Goal: Task Accomplishment & Management: Complete application form

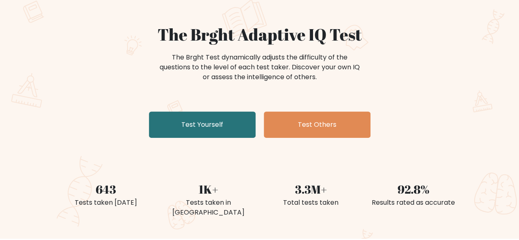
scroll to position [60, 0]
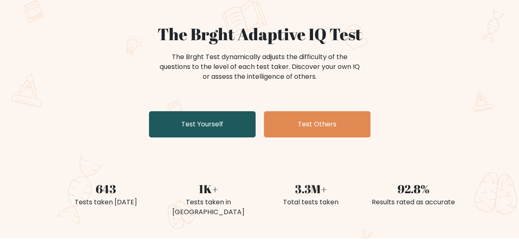
click at [224, 111] on link "Test Yourself" at bounding box center [202, 124] width 107 height 26
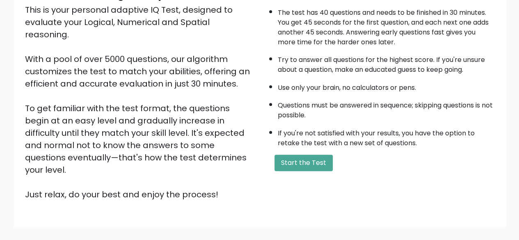
scroll to position [98, 0]
click at [280, 140] on div "A few things before you start: The test has 40 questions and needs to be finish…" at bounding box center [378, 93] width 239 height 213
click at [286, 154] on button "Start the Test" at bounding box center [303, 162] width 58 height 16
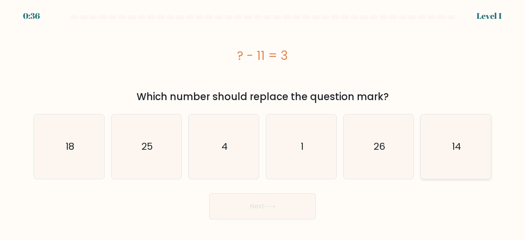
click at [455, 142] on text "14" at bounding box center [456, 147] width 9 height 14
click at [263, 122] on input "f. 14" at bounding box center [262, 121] width 0 height 2
radio input "true"
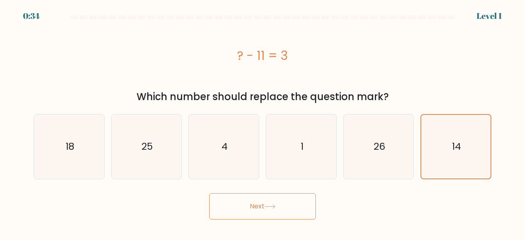
click at [289, 203] on button "Next" at bounding box center [262, 206] width 107 height 26
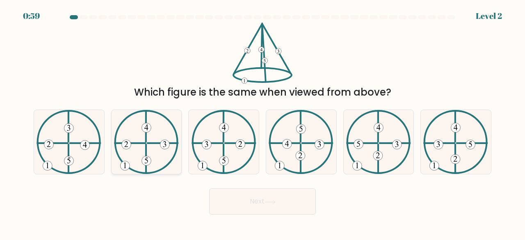
click at [155, 137] on icon at bounding box center [146, 142] width 65 height 64
click at [262, 122] on input "b." at bounding box center [262, 121] width 0 height 2
radio input "true"
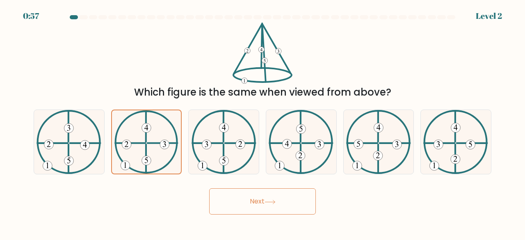
click at [227, 200] on button "Next" at bounding box center [262, 201] width 107 height 26
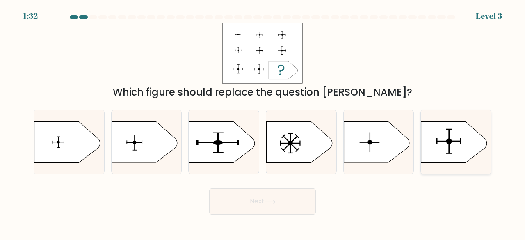
click at [452, 132] on icon at bounding box center [454, 141] width 66 height 41
click at [263, 122] on input "f." at bounding box center [262, 121] width 0 height 2
radio input "true"
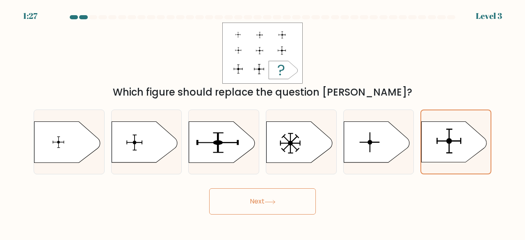
click at [248, 201] on button "Next" at bounding box center [262, 201] width 107 height 26
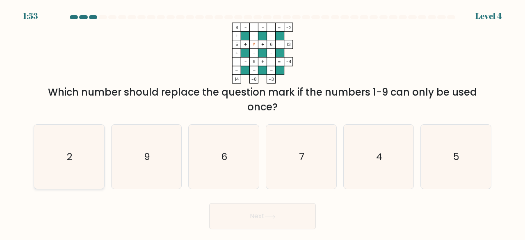
click at [75, 158] on icon "2" at bounding box center [69, 157] width 64 height 64
click at [262, 122] on input "a. 2" at bounding box center [262, 121] width 0 height 2
radio input "true"
click at [264, 218] on button "Next" at bounding box center [262, 216] width 107 height 26
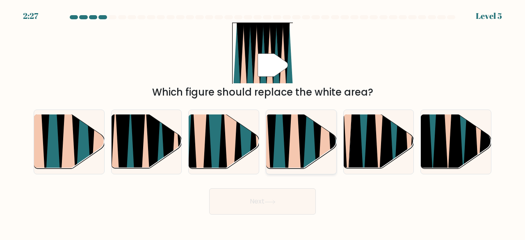
click at [290, 153] on icon at bounding box center [294, 115] width 15 height 140
click at [263, 122] on input "d." at bounding box center [262, 121] width 0 height 2
radio input "true"
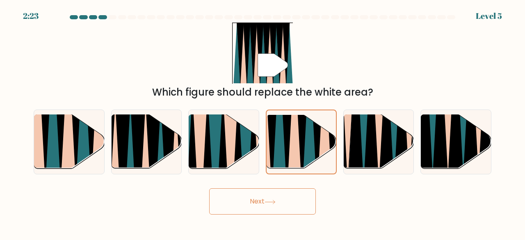
click at [244, 198] on button "Next" at bounding box center [262, 201] width 107 height 26
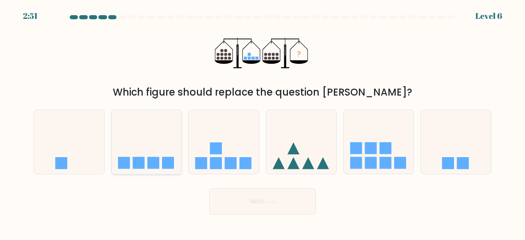
click at [162, 167] on icon at bounding box center [146, 142] width 70 height 58
click at [262, 122] on input "b." at bounding box center [262, 121] width 0 height 2
radio input "true"
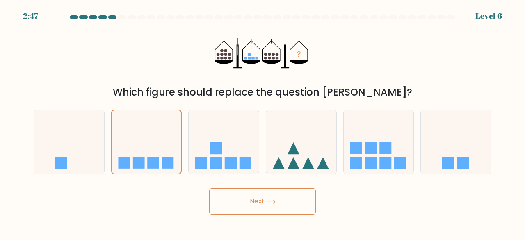
click at [236, 198] on button "Next" at bounding box center [262, 201] width 107 height 26
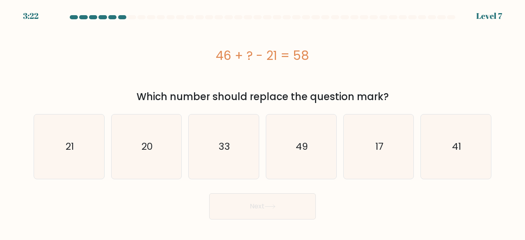
click at [265, 63] on div "46 + ? - 21 = 58" at bounding box center [262, 55] width 457 height 18
click at [287, 148] on icon "49" at bounding box center [301, 146] width 64 height 64
click at [263, 122] on input "d. 49" at bounding box center [262, 121] width 0 height 2
radio input "true"
click at [255, 200] on button "Next" at bounding box center [262, 206] width 107 height 26
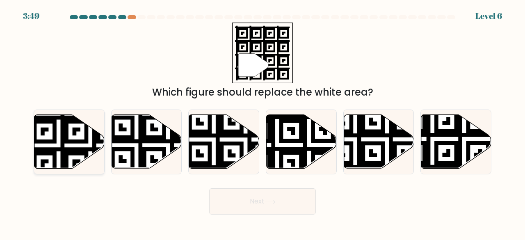
click at [49, 127] on icon at bounding box center [69, 142] width 70 height 54
click at [262, 122] on input "a." at bounding box center [262, 121] width 0 height 2
radio input "true"
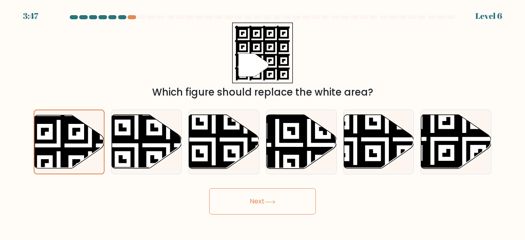
click at [227, 189] on button "Next" at bounding box center [262, 201] width 107 height 26
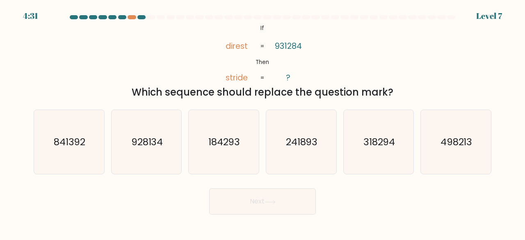
click at [244, 43] on form "If ?" at bounding box center [262, 114] width 525 height 199
click at [88, 148] on icon "841392" at bounding box center [69, 142] width 64 height 64
click at [262, 122] on input "a. 841392" at bounding box center [262, 121] width 0 height 2
radio input "true"
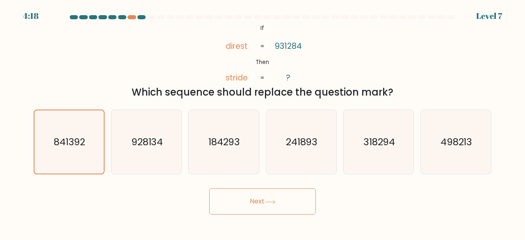
click at [222, 202] on button "Next" at bounding box center [262, 201] width 107 height 26
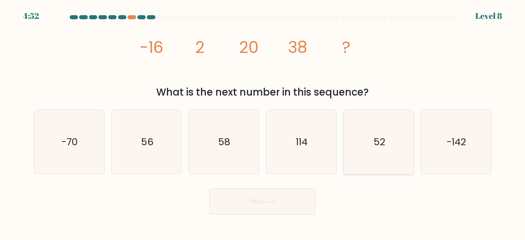
click at [356, 128] on icon "52" at bounding box center [378, 142] width 64 height 64
click at [263, 122] on input "e. 52" at bounding box center [262, 121] width 0 height 2
radio input "true"
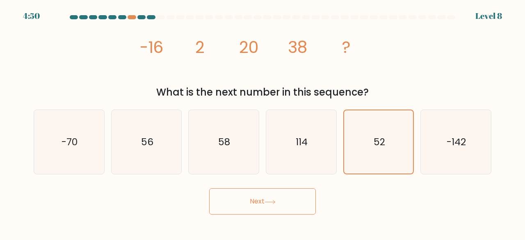
click at [278, 196] on button "Next" at bounding box center [262, 201] width 107 height 26
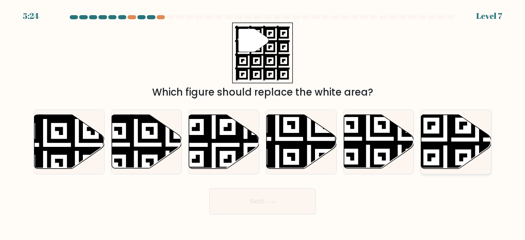
click at [446, 124] on icon at bounding box center [456, 142] width 70 height 54
click at [263, 122] on input "f." at bounding box center [262, 121] width 0 height 2
radio input "true"
click at [288, 190] on button "Next" at bounding box center [262, 201] width 107 height 26
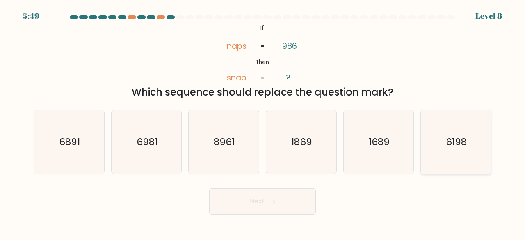
click at [453, 164] on icon "6198" at bounding box center [455, 142] width 64 height 64
click at [263, 122] on input "f. 6198" at bounding box center [262, 121] width 0 height 2
radio input "true"
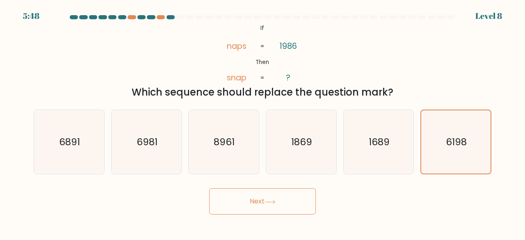
click at [288, 202] on button "Next" at bounding box center [262, 201] width 107 height 26
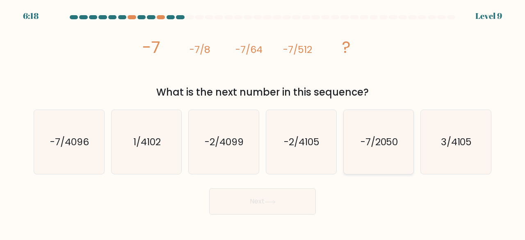
click at [367, 141] on text "-7/2050" at bounding box center [379, 142] width 38 height 14
click at [263, 122] on input "e. -7/2050" at bounding box center [262, 121] width 0 height 2
radio input "true"
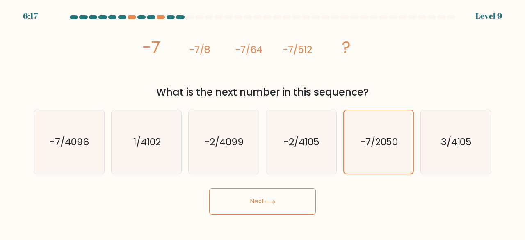
click at [279, 198] on button "Next" at bounding box center [262, 201] width 107 height 26
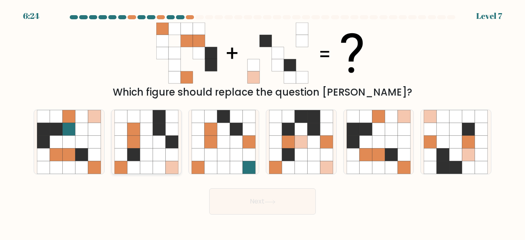
click at [154, 131] on icon at bounding box center [159, 129] width 13 height 13
click at [262, 122] on input "b." at bounding box center [262, 121] width 0 height 2
radio input "true"
click at [234, 202] on button "Next" at bounding box center [262, 201] width 107 height 26
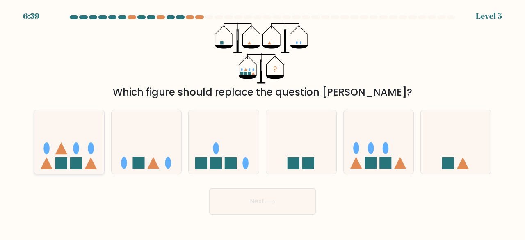
click at [96, 134] on icon at bounding box center [69, 142] width 70 height 58
click at [262, 122] on input "a." at bounding box center [262, 121] width 0 height 2
radio input "true"
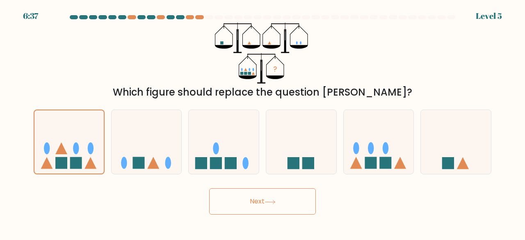
click at [253, 196] on button "Next" at bounding box center [262, 201] width 107 height 26
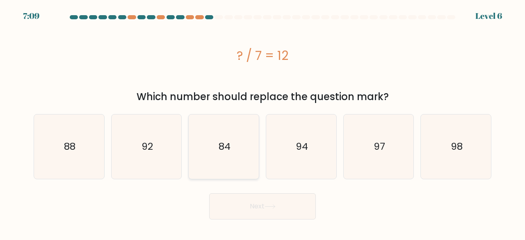
click at [239, 141] on icon "84" at bounding box center [223, 146] width 64 height 64
click at [262, 122] on input "c. 84" at bounding box center [262, 121] width 0 height 2
radio input "true"
click at [247, 206] on button "Next" at bounding box center [262, 206] width 107 height 26
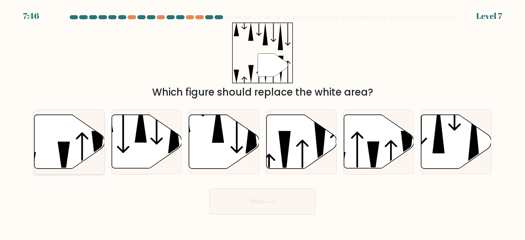
click at [60, 139] on icon at bounding box center [69, 142] width 70 height 54
click at [262, 122] on input "a." at bounding box center [262, 121] width 0 height 2
radio input "true"
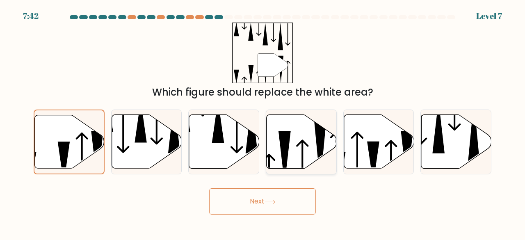
click at [282, 154] on icon at bounding box center [284, 157] width 12 height 53
click at [263, 122] on input "d." at bounding box center [262, 121] width 0 height 2
radio input "true"
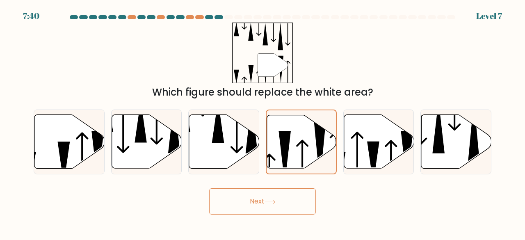
click at [264, 194] on button "Next" at bounding box center [262, 201] width 107 height 26
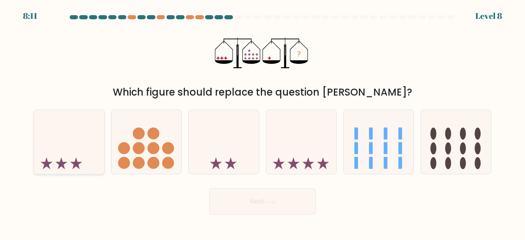
click at [86, 158] on icon at bounding box center [69, 142] width 70 height 58
click at [262, 122] on input "a." at bounding box center [262, 121] width 0 height 2
radio input "true"
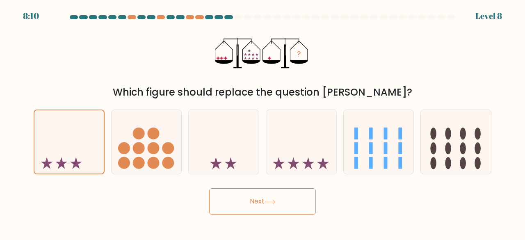
click at [230, 190] on button "Next" at bounding box center [262, 201] width 107 height 26
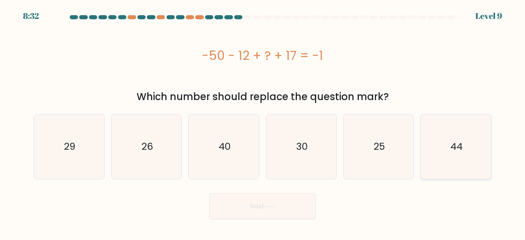
click at [455, 142] on text "44" at bounding box center [456, 147] width 12 height 14
click at [263, 122] on input "f. 44" at bounding box center [262, 121] width 0 height 2
radio input "true"
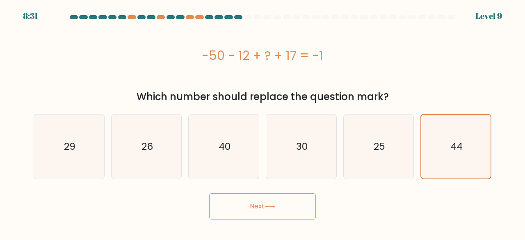
click at [291, 198] on button "Next" at bounding box center [262, 206] width 107 height 26
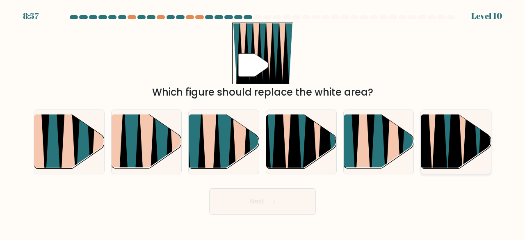
click at [448, 139] on icon at bounding box center [447, 115] width 15 height 140
click at [263, 122] on input "f." at bounding box center [262, 121] width 0 height 2
radio input "true"
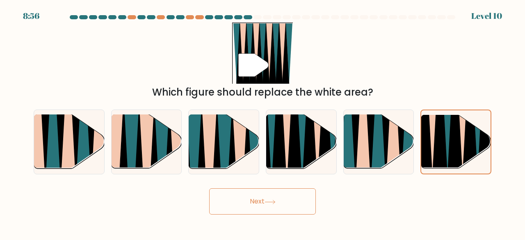
click at [279, 194] on button "Next" at bounding box center [262, 201] width 107 height 26
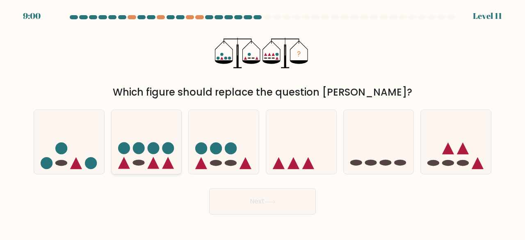
click at [151, 142] on circle at bounding box center [153, 148] width 12 height 12
click at [262, 122] on input "b." at bounding box center [262, 121] width 0 height 2
radio input "true"
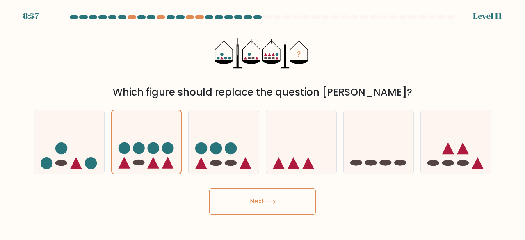
click at [253, 193] on button "Next" at bounding box center [262, 201] width 107 height 26
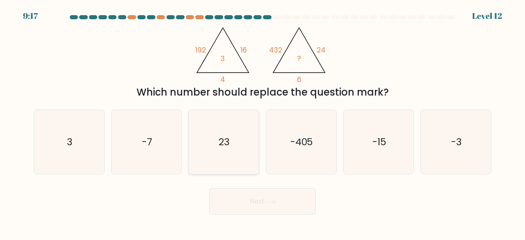
click at [227, 129] on icon "23" at bounding box center [223, 142] width 64 height 64
click at [262, 122] on input "c. 23" at bounding box center [262, 121] width 0 height 2
radio input "true"
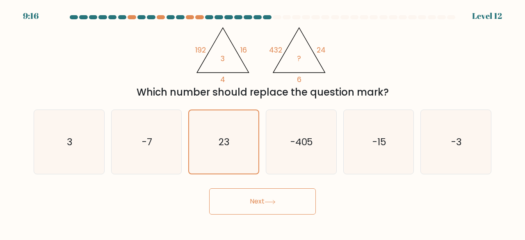
click at [253, 203] on button "Next" at bounding box center [262, 201] width 107 height 26
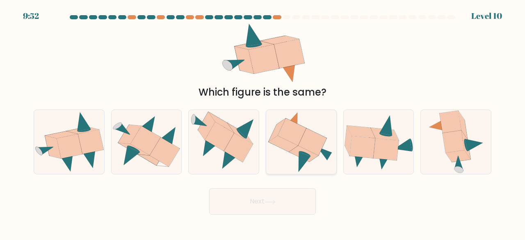
click at [299, 132] on icon at bounding box center [292, 131] width 29 height 27
click at [263, 122] on input "d." at bounding box center [262, 121] width 0 height 2
radio input "true"
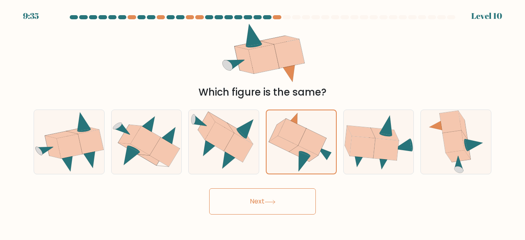
click at [283, 206] on button "Next" at bounding box center [262, 201] width 107 height 26
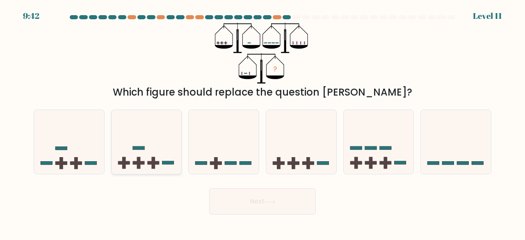
click at [137, 141] on icon at bounding box center [146, 142] width 70 height 58
click at [262, 122] on input "b." at bounding box center [262, 121] width 0 height 2
radio input "true"
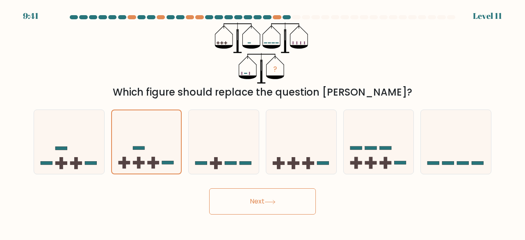
click at [253, 195] on button "Next" at bounding box center [262, 201] width 107 height 26
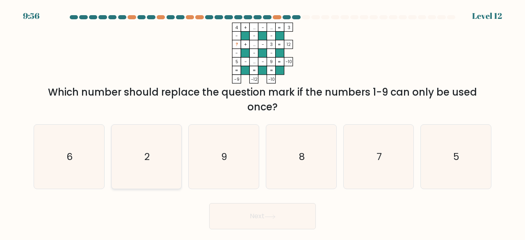
click at [149, 128] on icon "2" at bounding box center [146, 157] width 64 height 64
click at [262, 122] on input "b. 2" at bounding box center [262, 121] width 0 height 2
radio input "true"
click at [271, 220] on button "Next" at bounding box center [262, 216] width 107 height 26
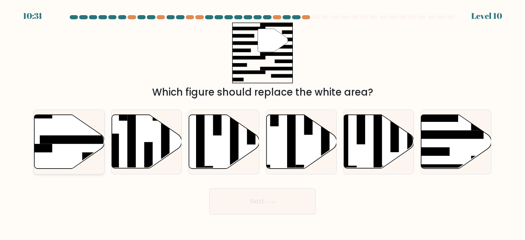
click at [78, 138] on rect at bounding box center [78, 139] width 76 height 9
click at [262, 122] on input "a." at bounding box center [262, 121] width 0 height 2
radio input "true"
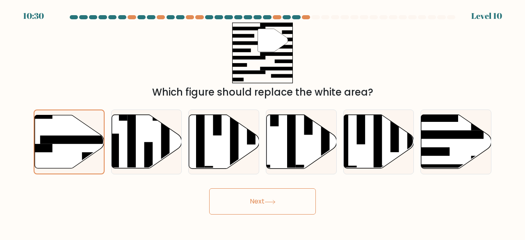
click at [229, 198] on button "Next" at bounding box center [262, 201] width 107 height 26
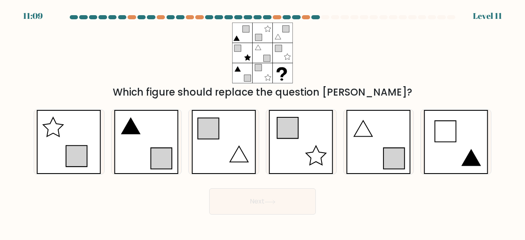
click at [264, 75] on icon at bounding box center [262, 53] width 61 height 61
click at [242, 141] on icon at bounding box center [223, 142] width 65 height 64
click at [262, 122] on input "c." at bounding box center [262, 121] width 0 height 2
radio input "true"
click at [242, 194] on button "Next" at bounding box center [262, 201] width 107 height 26
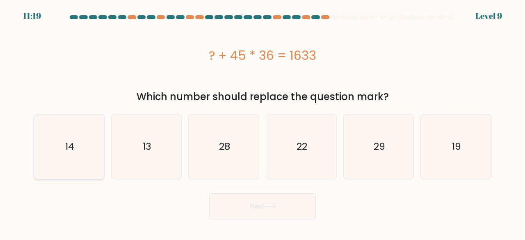
click at [84, 160] on icon "14" at bounding box center [69, 146] width 64 height 64
click at [262, 122] on input "a. 14" at bounding box center [262, 121] width 0 height 2
radio input "true"
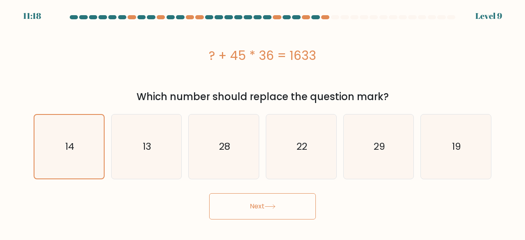
click at [277, 205] on button "Next" at bounding box center [262, 206] width 107 height 26
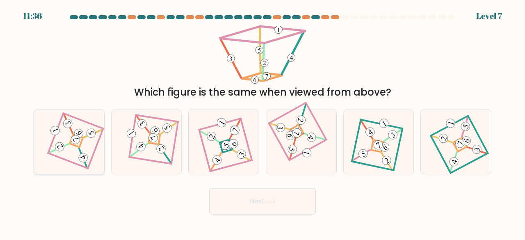
click at [90, 147] on icon at bounding box center [69, 141] width 44 height 51
click at [262, 122] on input "a." at bounding box center [262, 121] width 0 height 2
radio input "true"
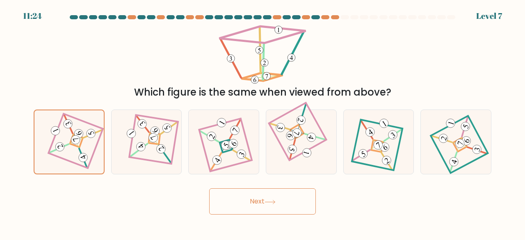
click at [265, 200] on icon at bounding box center [269, 202] width 11 height 5
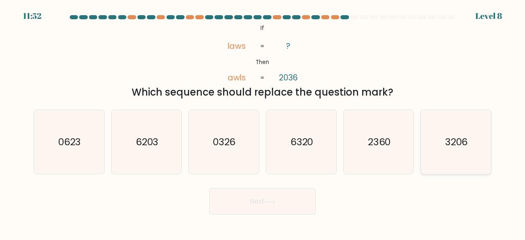
click at [459, 164] on icon "3206" at bounding box center [455, 142] width 64 height 64
click at [263, 122] on input "f. 3206" at bounding box center [262, 121] width 0 height 2
radio input "true"
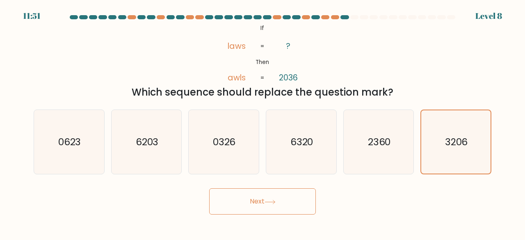
click at [294, 198] on button "Next" at bounding box center [262, 201] width 107 height 26
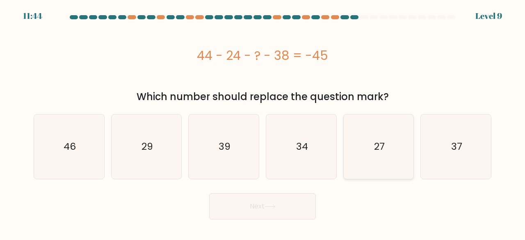
click at [386, 140] on icon "27" at bounding box center [378, 146] width 64 height 64
click at [263, 122] on input "e. 27" at bounding box center [262, 121] width 0 height 2
radio input "true"
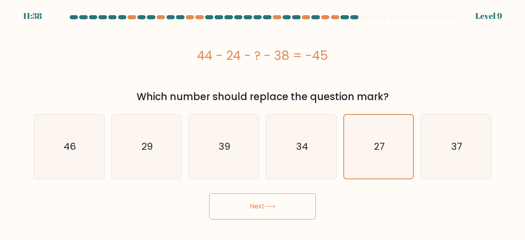
click at [286, 200] on button "Next" at bounding box center [262, 206] width 107 height 26
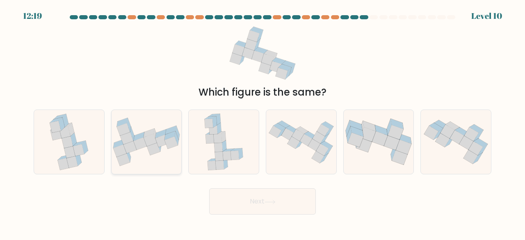
click at [170, 157] on icon at bounding box center [146, 142] width 70 height 48
click at [262, 122] on input "b." at bounding box center [262, 121] width 0 height 2
radio input "true"
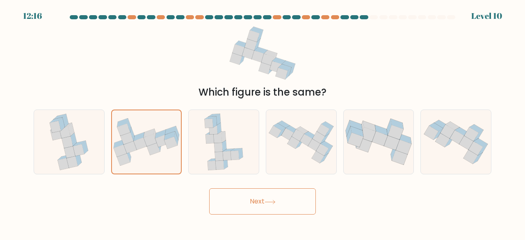
click at [230, 192] on button "Next" at bounding box center [262, 201] width 107 height 26
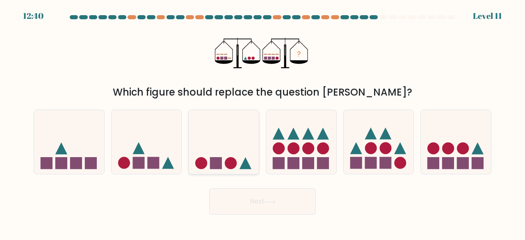
click at [217, 148] on icon at bounding box center [224, 142] width 70 height 58
click at [262, 122] on input "c." at bounding box center [262, 121] width 0 height 2
radio input "true"
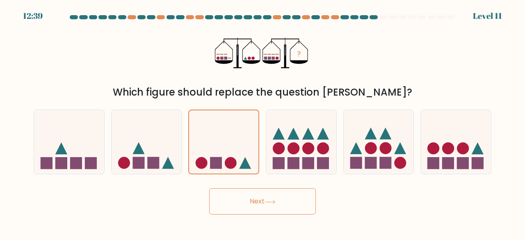
click at [234, 198] on button "Next" at bounding box center [262, 201] width 107 height 26
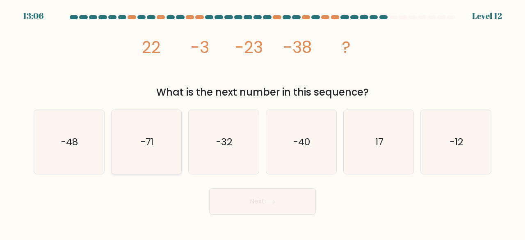
click at [162, 139] on icon "-71" at bounding box center [146, 142] width 64 height 64
click at [262, 122] on input "b. -71" at bounding box center [262, 121] width 0 height 2
radio input "true"
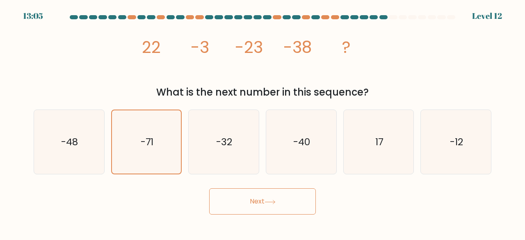
click at [248, 195] on button "Next" at bounding box center [262, 201] width 107 height 26
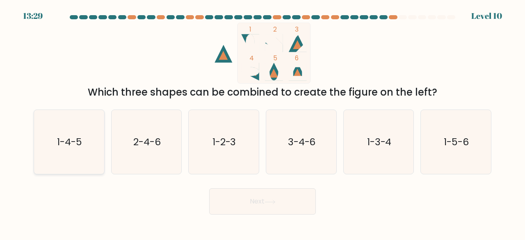
click at [54, 127] on icon "1-4-5" at bounding box center [69, 142] width 64 height 64
click at [262, 122] on input "a. 1-4-5" at bounding box center [262, 121] width 0 height 2
radio input "true"
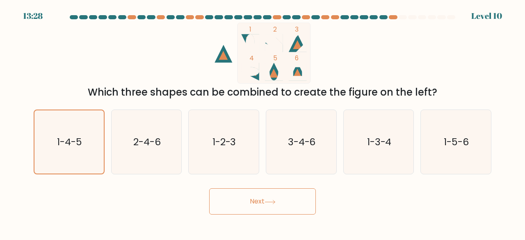
click at [270, 206] on button "Next" at bounding box center [262, 201] width 107 height 26
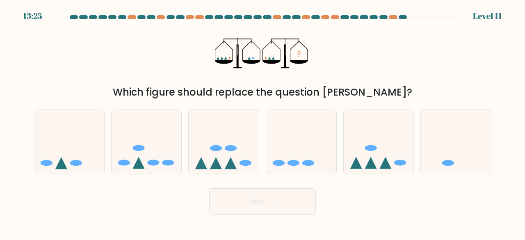
click at [267, 58] on icon "?" at bounding box center [262, 53] width 95 height 61
click at [439, 133] on icon at bounding box center [456, 142] width 70 height 58
click at [263, 122] on input "f." at bounding box center [262, 121] width 0 height 2
radio input "true"
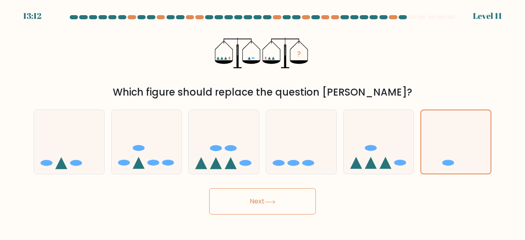
click at [268, 200] on icon at bounding box center [269, 202] width 11 height 5
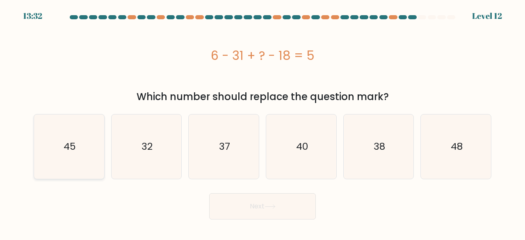
click at [97, 139] on icon "45" at bounding box center [69, 146] width 64 height 64
click at [262, 122] on input "a. 45" at bounding box center [262, 121] width 0 height 2
radio input "true"
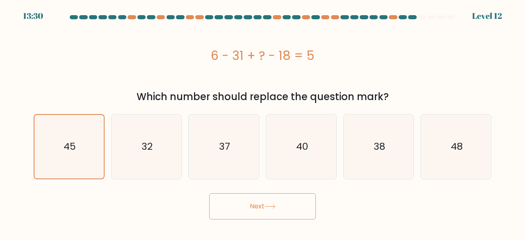
click at [251, 203] on button "Next" at bounding box center [262, 206] width 107 height 26
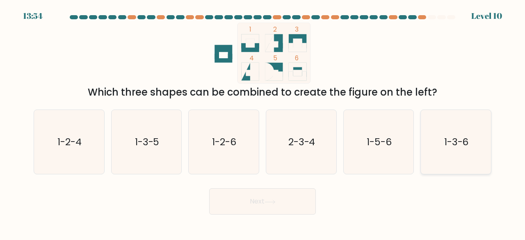
click at [450, 149] on icon "1-3-6" at bounding box center [455, 142] width 64 height 64
click at [263, 122] on input "f. 1-3-6" at bounding box center [262, 121] width 0 height 2
radio input "true"
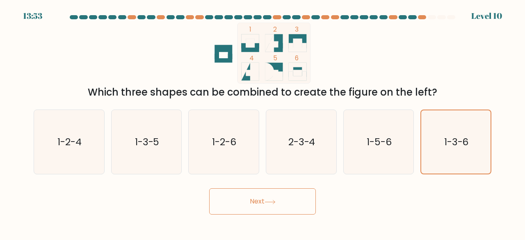
click at [291, 196] on button "Next" at bounding box center [262, 201] width 107 height 26
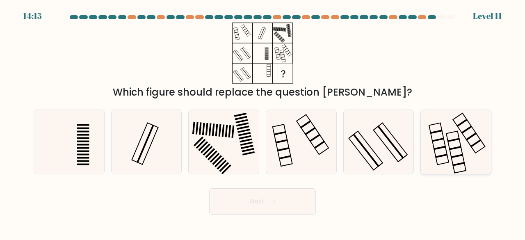
click at [431, 134] on rect at bounding box center [439, 144] width 20 height 42
click at [263, 122] on input "f." at bounding box center [262, 121] width 0 height 2
radio input "true"
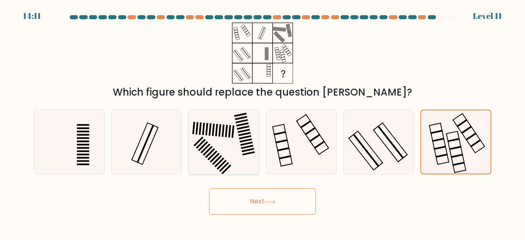
click at [233, 141] on icon at bounding box center [223, 142] width 64 height 64
click at [262, 122] on input "c." at bounding box center [262, 121] width 0 height 2
radio input "true"
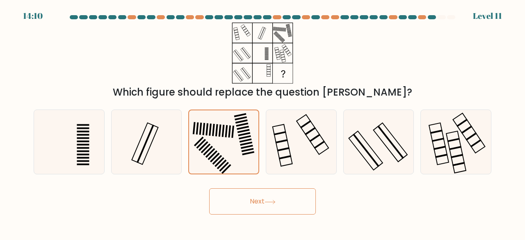
click at [250, 199] on button "Next" at bounding box center [262, 201] width 107 height 26
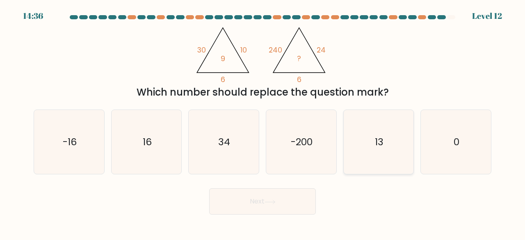
click at [381, 135] on text "13" at bounding box center [379, 142] width 9 height 14
click at [263, 122] on input "e. 13" at bounding box center [262, 121] width 0 height 2
radio input "true"
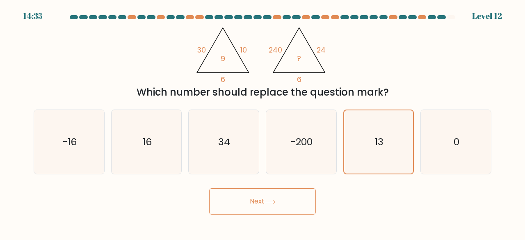
click at [287, 194] on button "Next" at bounding box center [262, 201] width 107 height 26
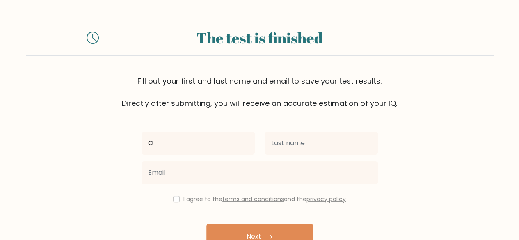
type input "Oumou"
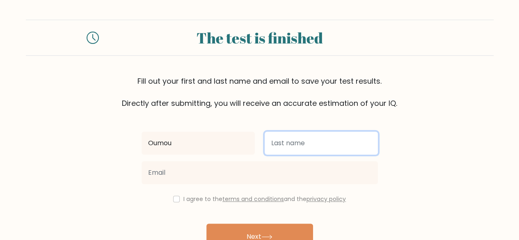
click at [276, 132] on input "text" at bounding box center [320, 143] width 113 height 23
type input "Bocoum"
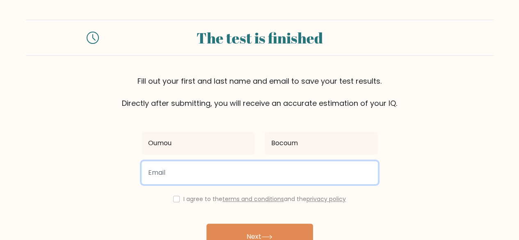
click at [284, 161] on input "email" at bounding box center [259, 172] width 236 height 23
type input "[EMAIL_ADDRESS][DOMAIN_NAME]"
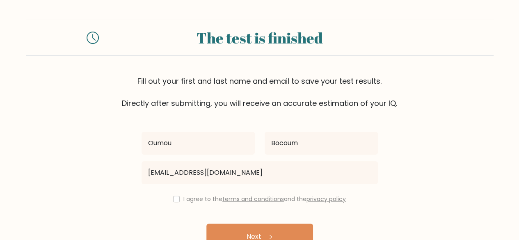
click at [189, 194] on div "I agree to the terms and conditions and the privacy policy" at bounding box center [260, 199] width 246 height 10
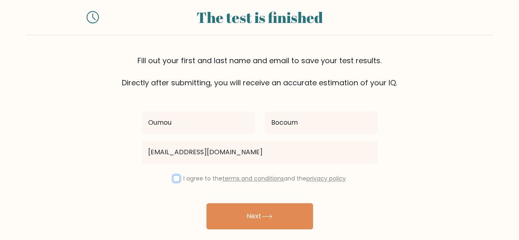
click at [180, 175] on input "checkbox" at bounding box center [176, 178] width 7 height 7
checkbox input "true"
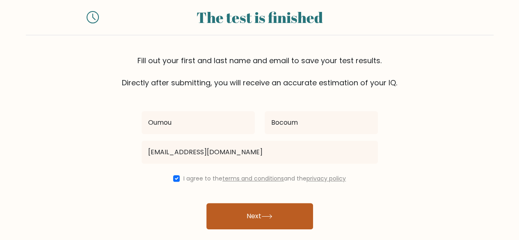
click at [239, 203] on button "Next" at bounding box center [259, 216] width 107 height 26
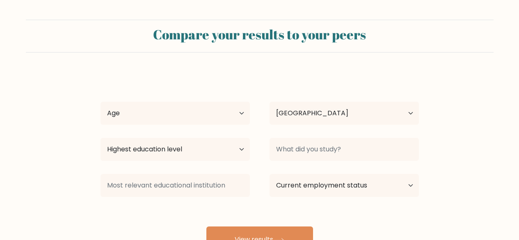
select select "RW"
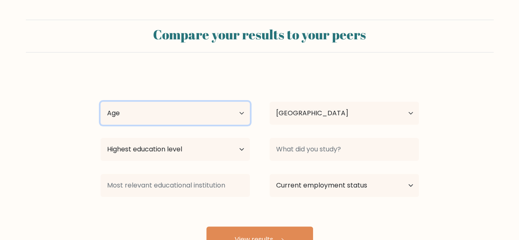
click at [230, 102] on select "Age Under [DEMOGRAPHIC_DATA] [DEMOGRAPHIC_DATA] [DEMOGRAPHIC_DATA] [DEMOGRAPHIC…" at bounding box center [174, 113] width 149 height 23
select select "min_18"
click at [100, 102] on select "Age Under [DEMOGRAPHIC_DATA] [DEMOGRAPHIC_DATA] [DEMOGRAPHIC_DATA] [DEMOGRAPHIC…" at bounding box center [174, 113] width 149 height 23
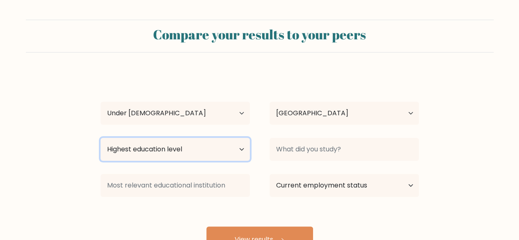
click at [200, 138] on select "Highest education level No schooling Primary Lower Secondary Upper Secondary Oc…" at bounding box center [174, 149] width 149 height 23
select select "lower_secondary"
click at [100, 138] on select "Highest education level No schooling Primary Lower Secondary Upper Secondary Oc…" at bounding box center [174, 149] width 149 height 23
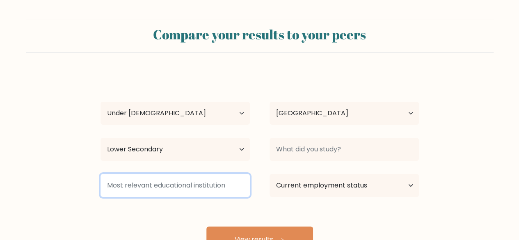
click at [193, 174] on input at bounding box center [174, 185] width 149 height 23
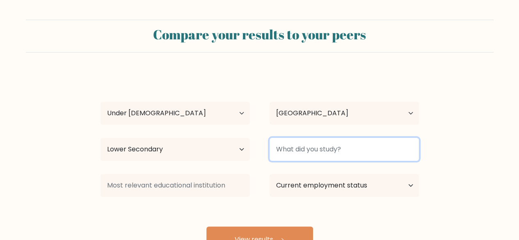
click at [301, 138] on input at bounding box center [343, 149] width 149 height 23
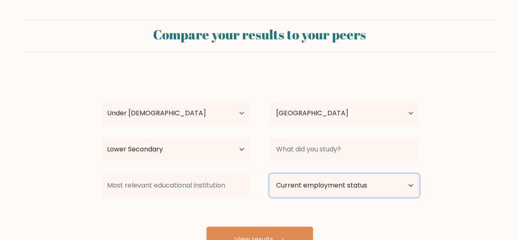
click at [294, 174] on select "Current employment status Employed Student Retired Other / prefer not to answer" at bounding box center [343, 185] width 149 height 23
select select "student"
click at [269, 174] on select "Current employment status Employed Student Retired Other / prefer not to answer" at bounding box center [343, 185] width 149 height 23
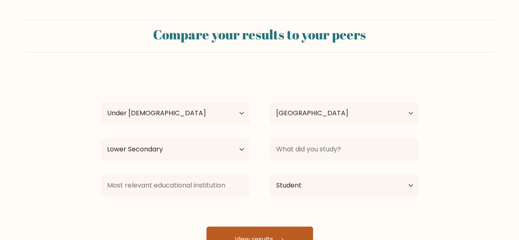
click at [270, 226] on button "View results" at bounding box center [259, 239] width 107 height 26
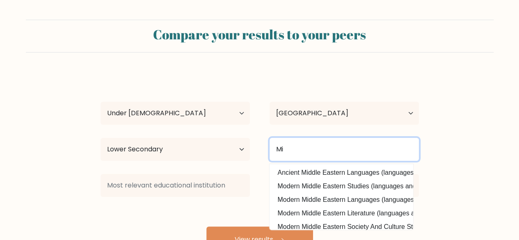
type input "M"
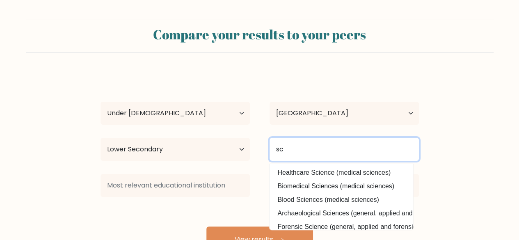
type input "s"
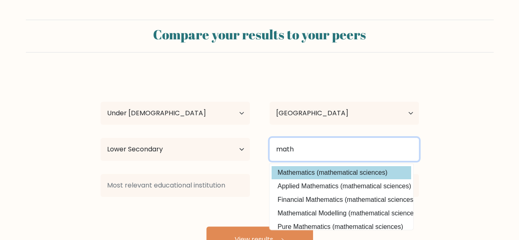
type input "math"
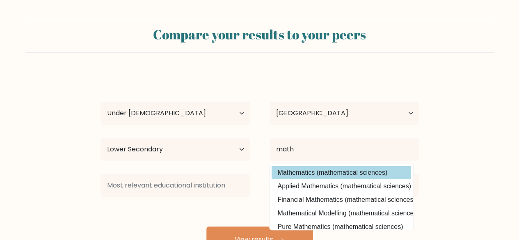
click at [317, 151] on div "Oumou Bocoum Age Under 18 years old 18-24 years old 25-34 years old 35-44 years…" at bounding box center [260, 162] width 328 height 180
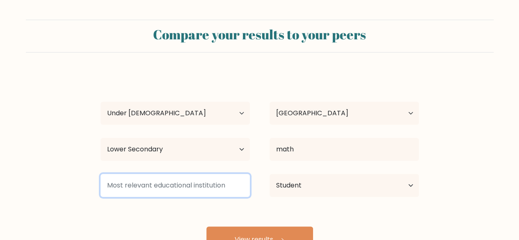
click at [211, 174] on input at bounding box center [174, 185] width 149 height 23
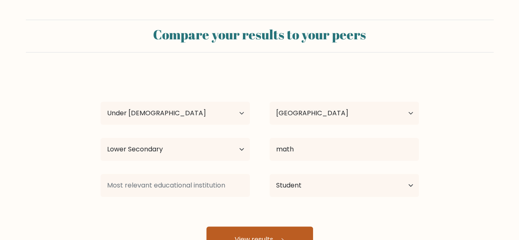
click at [243, 226] on button "View results" at bounding box center [259, 239] width 107 height 26
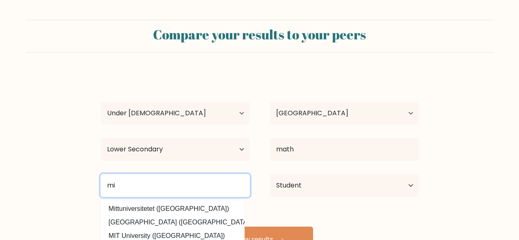
type input "m"
type input "l"
type input "c"
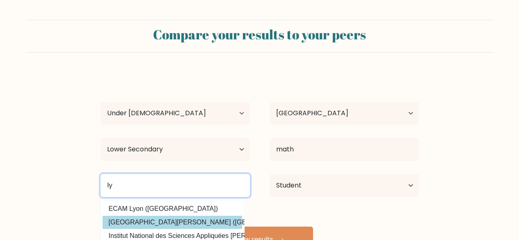
type input "ly"
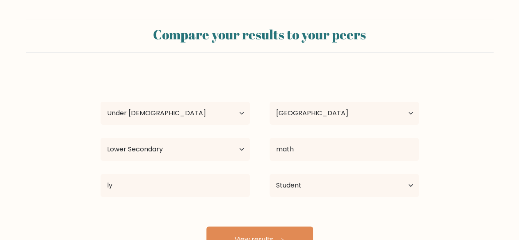
click at [217, 193] on div "Oumou Bocoum Age Under 18 years old 18-24 years old 25-34 years old 35-44 years…" at bounding box center [260, 162] width 328 height 180
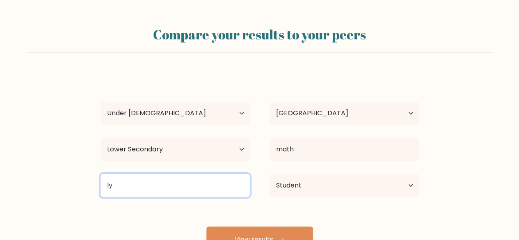
click at [218, 174] on input "ly" at bounding box center [174, 185] width 149 height 23
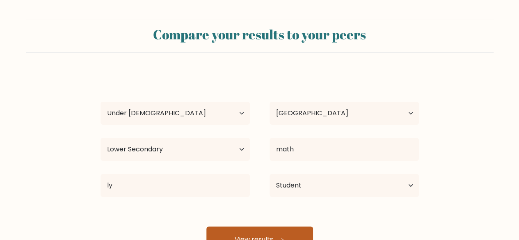
click at [242, 226] on button "View results" at bounding box center [259, 239] width 107 height 26
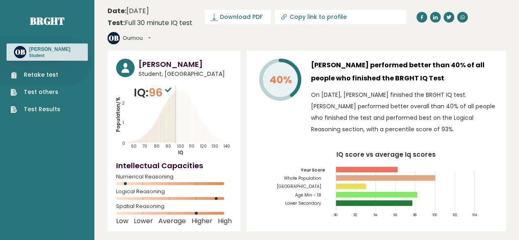
drag, startPoint x: 164, startPoint y: 93, endPoint x: 97, endPoint y: 142, distance: 82.7
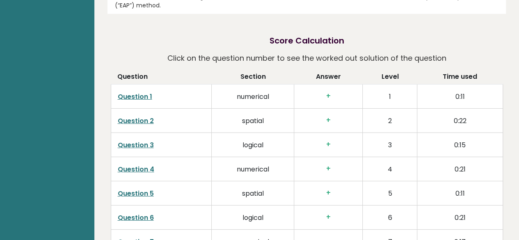
scroll to position [1247, 0]
